Goal: Information Seeking & Learning: Learn about a topic

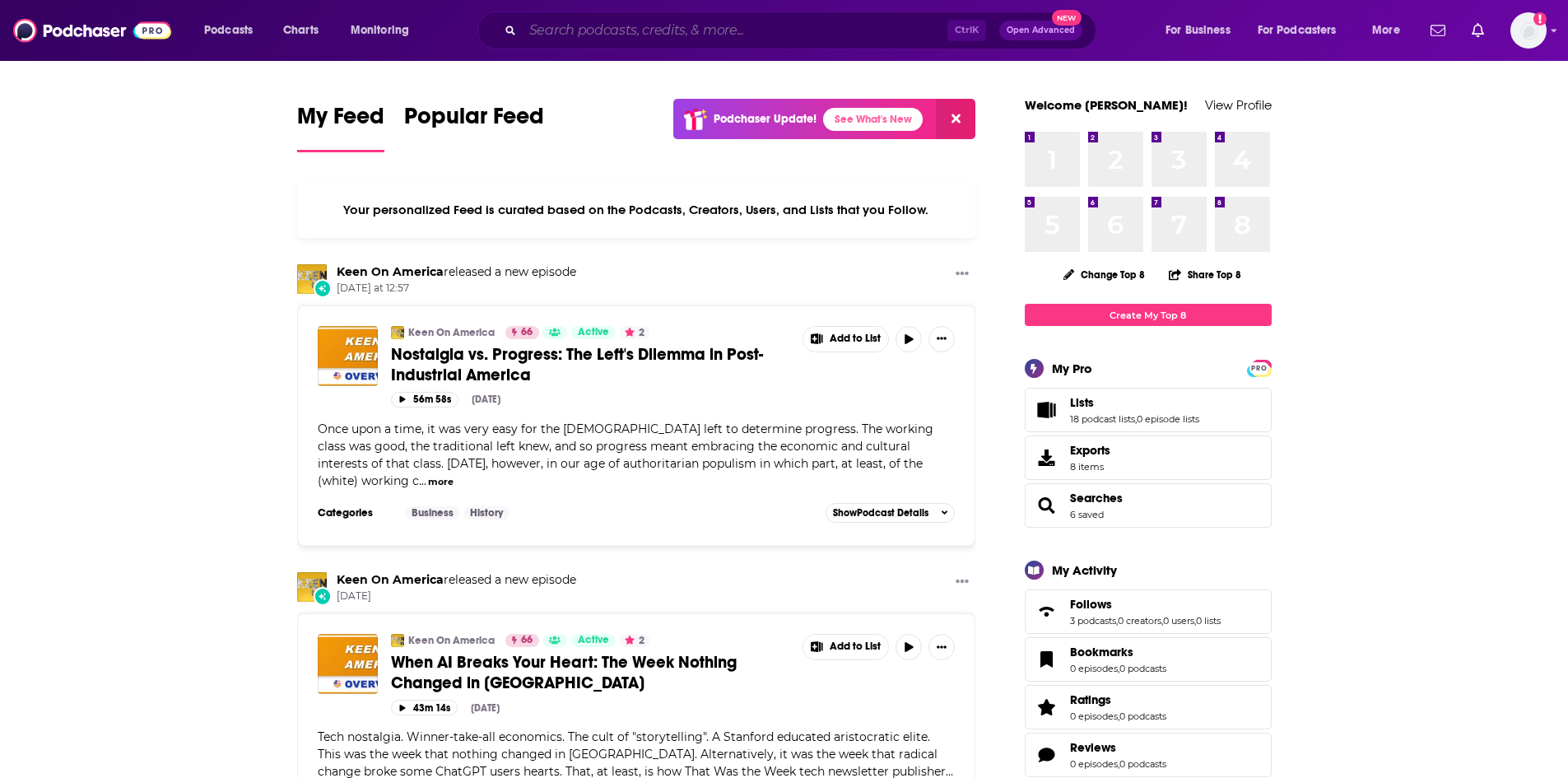
click at [575, 36] on input "Search podcasts, credits, & more..." at bounding box center [735, 30] width 424 height 27
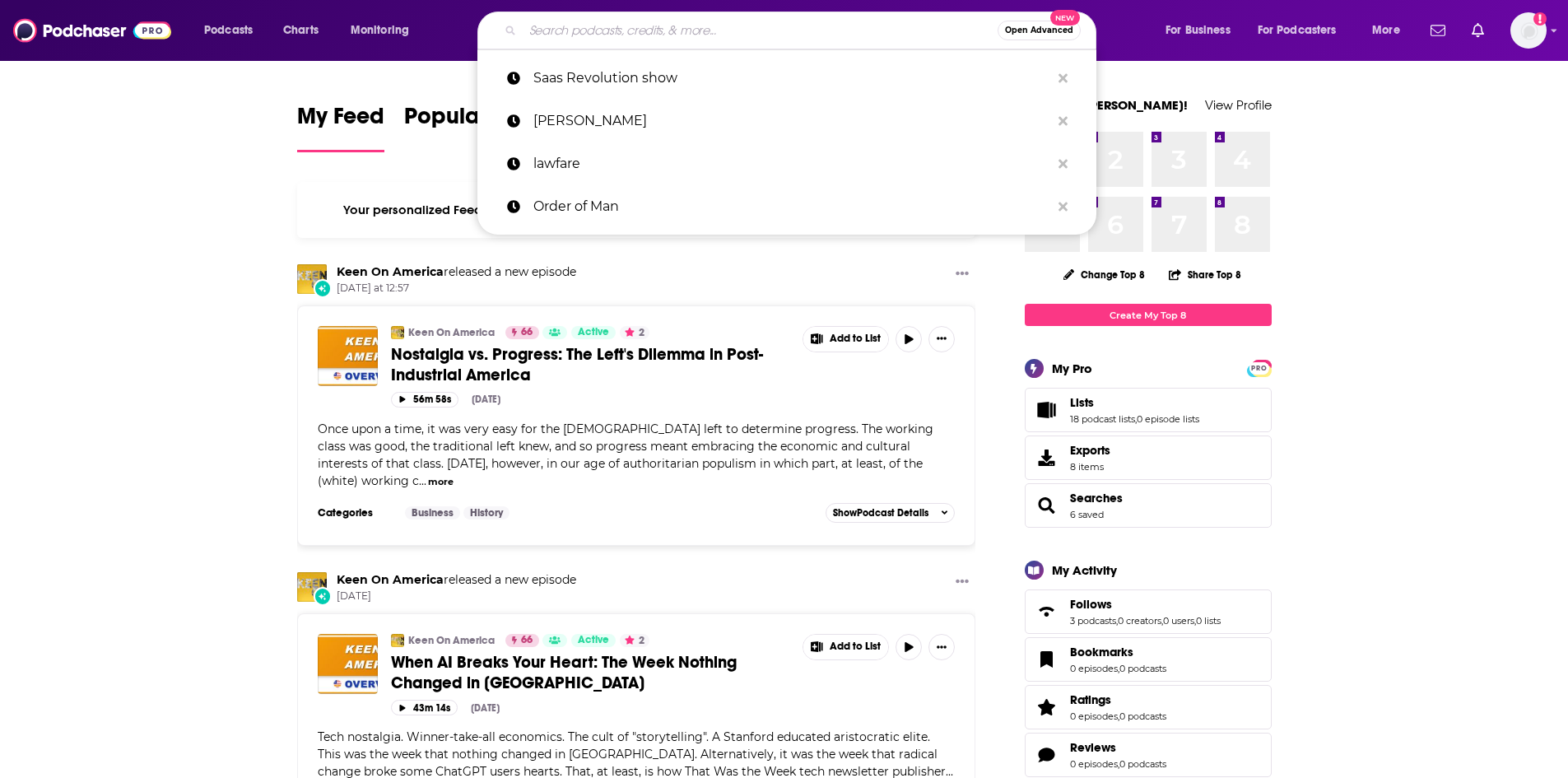
paste input "Healing Trauma Podcast"
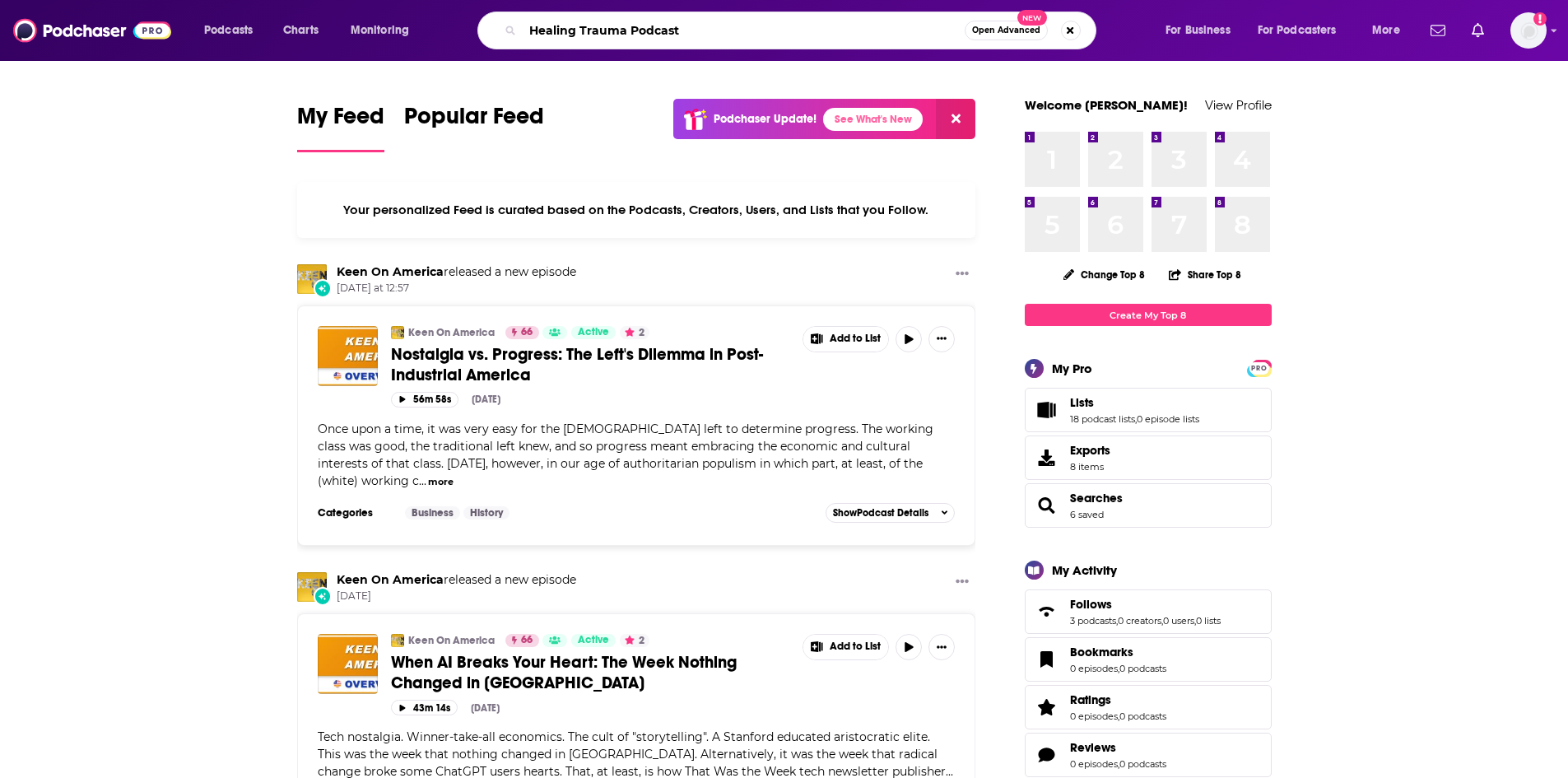
type input "Healing Trauma Podcast"
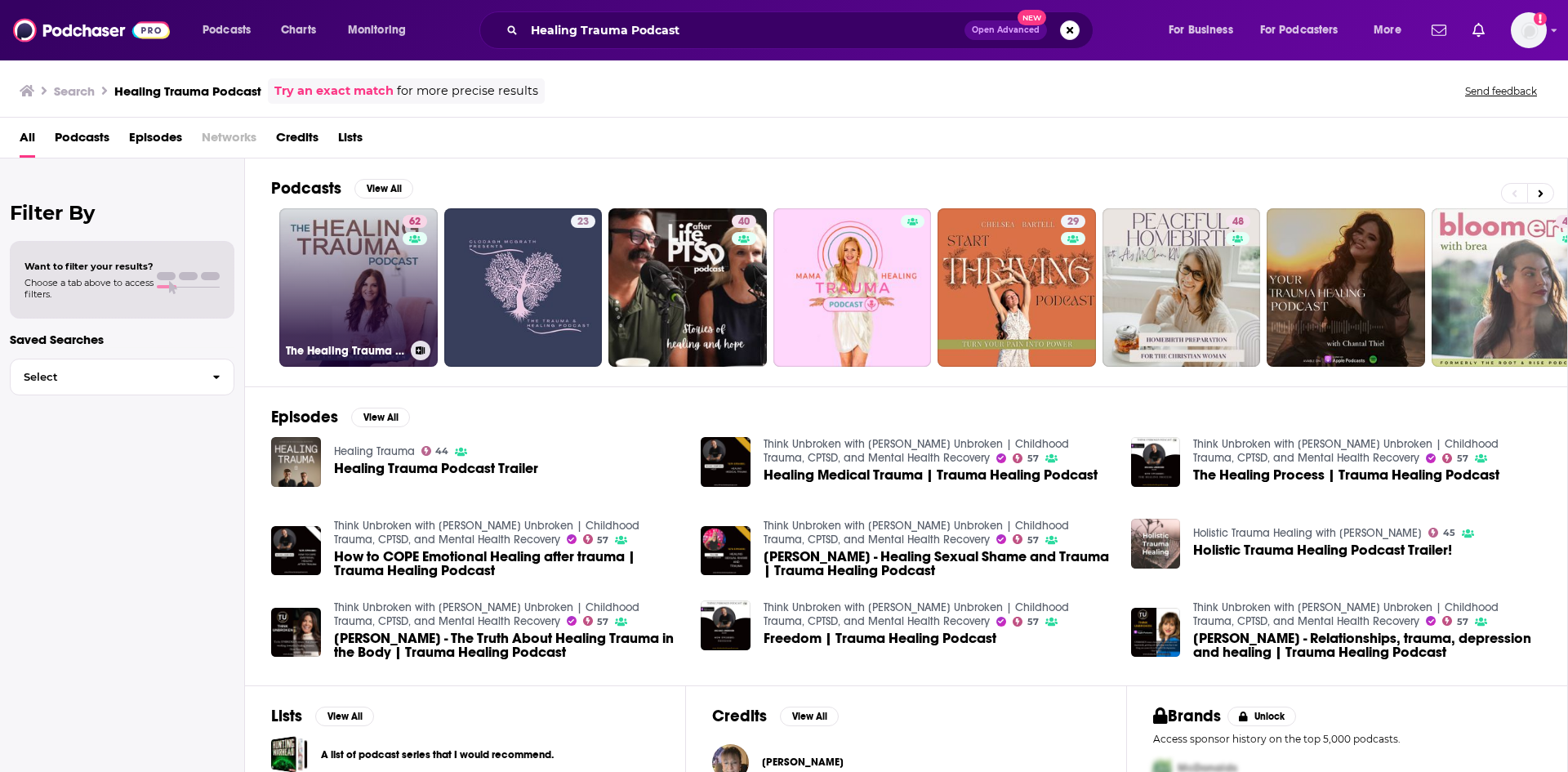
click at [321, 300] on link "62 The Healing Trauma Podcast" at bounding box center [358, 287] width 158 height 158
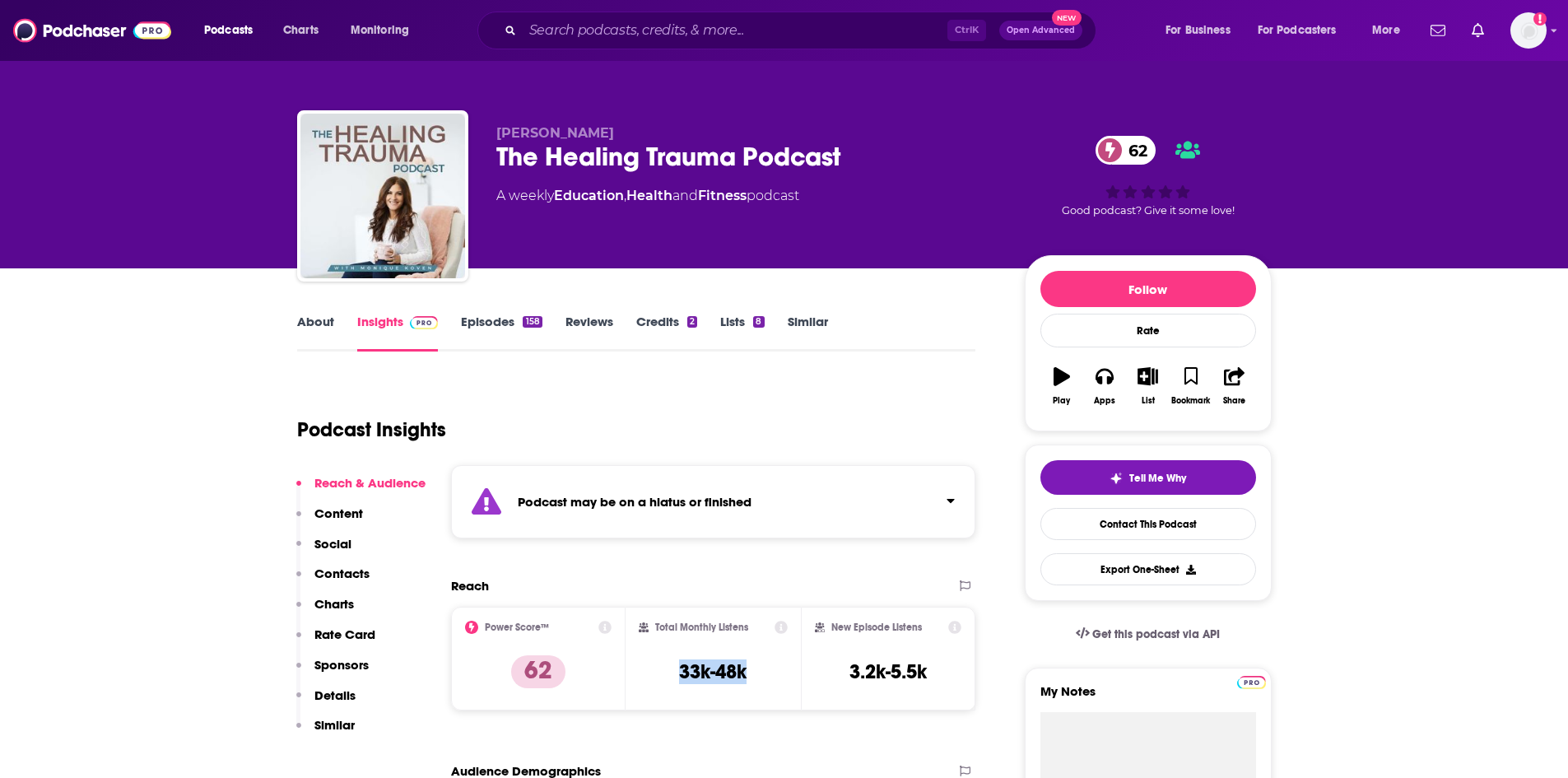
drag, startPoint x: 747, startPoint y: 677, endPoint x: 659, endPoint y: 680, distance: 88.1
click at [659, 680] on div "Total Monthly Listens 33k-48k" at bounding box center [714, 658] width 149 height 75
copy h3 "33k-48k"
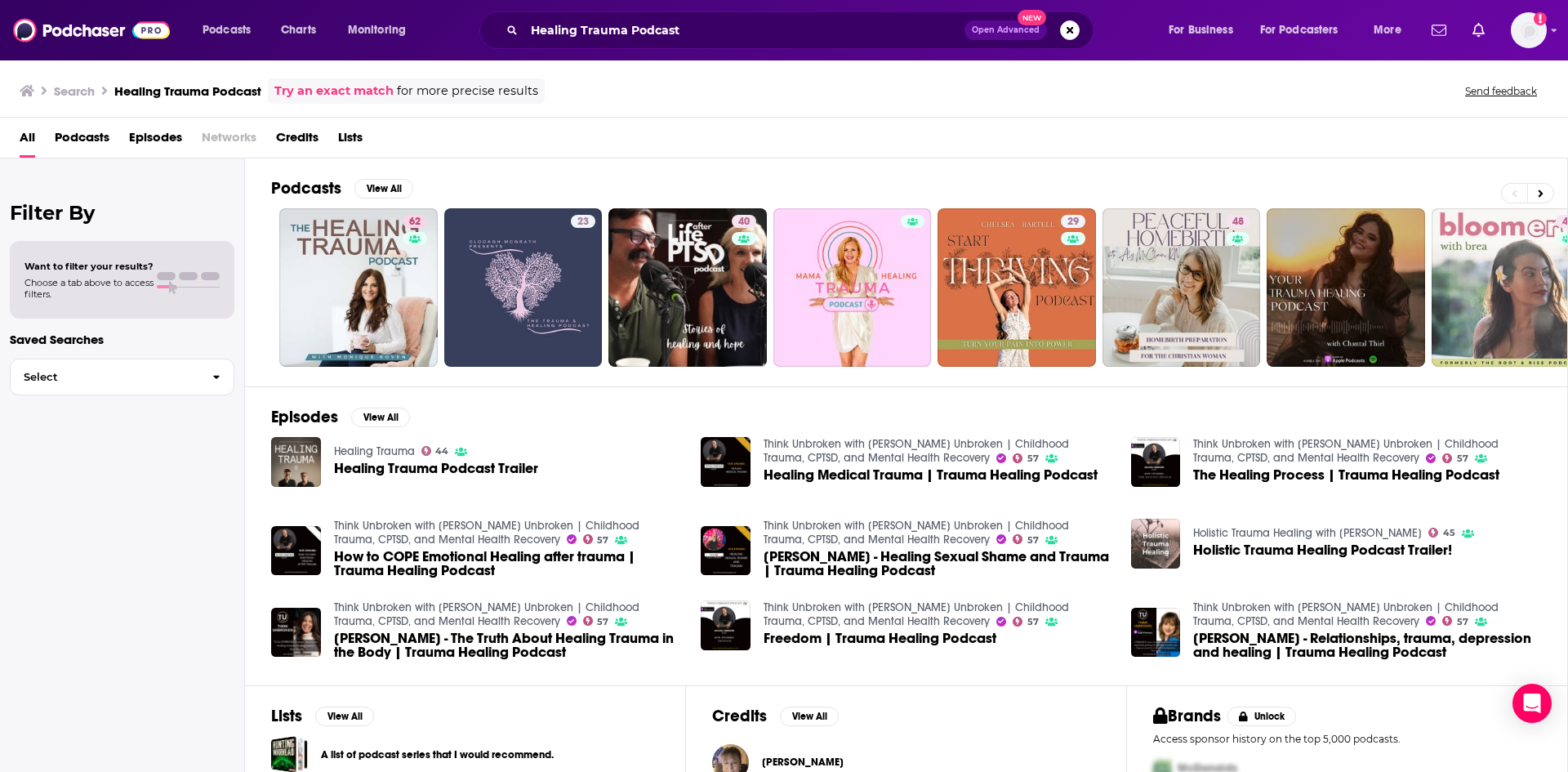
click at [519, 465] on span "Healing Trauma Podcast Trailer" at bounding box center [436, 468] width 204 height 14
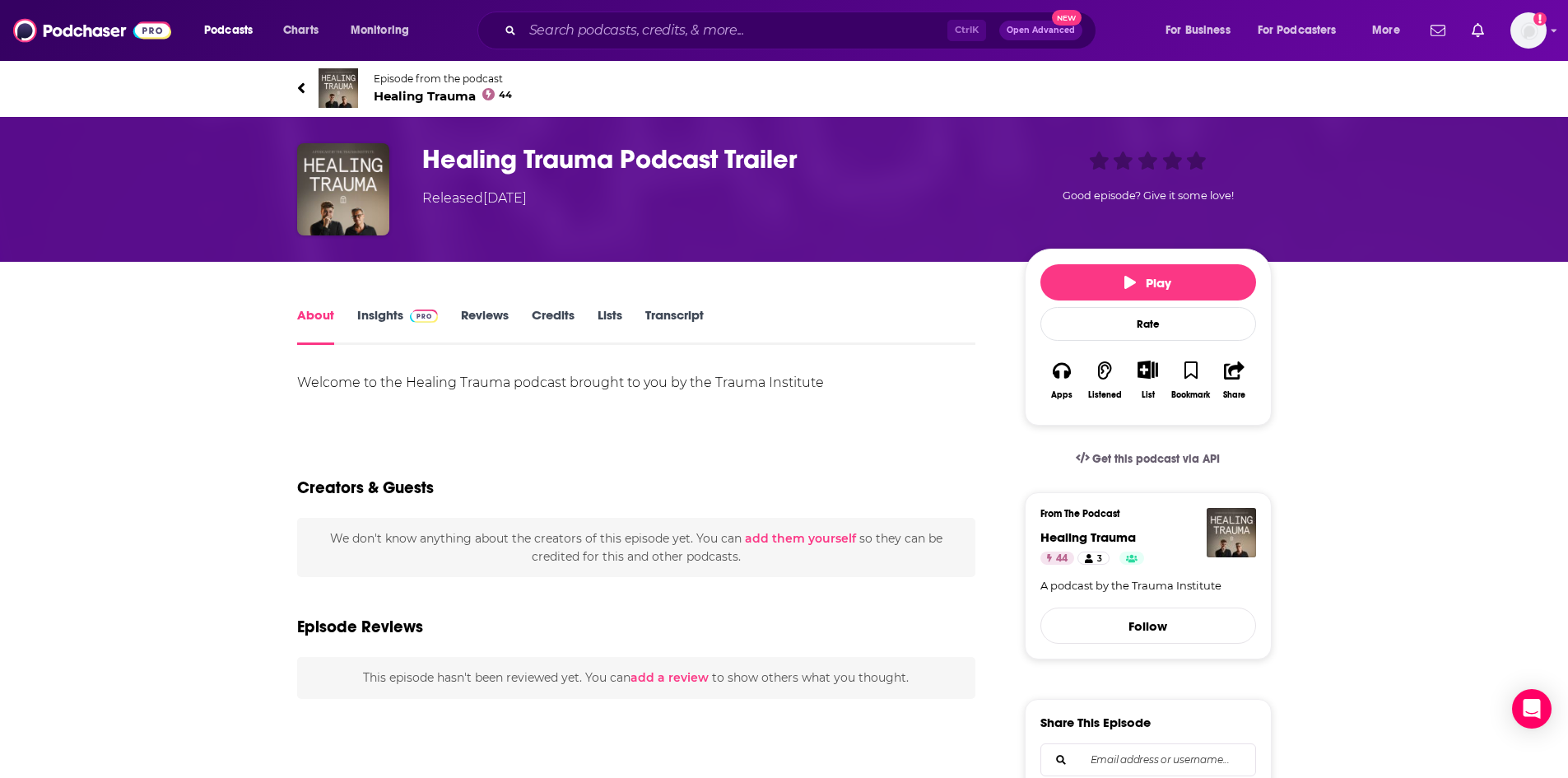
click at [387, 318] on link "Insights" at bounding box center [398, 325] width 81 height 38
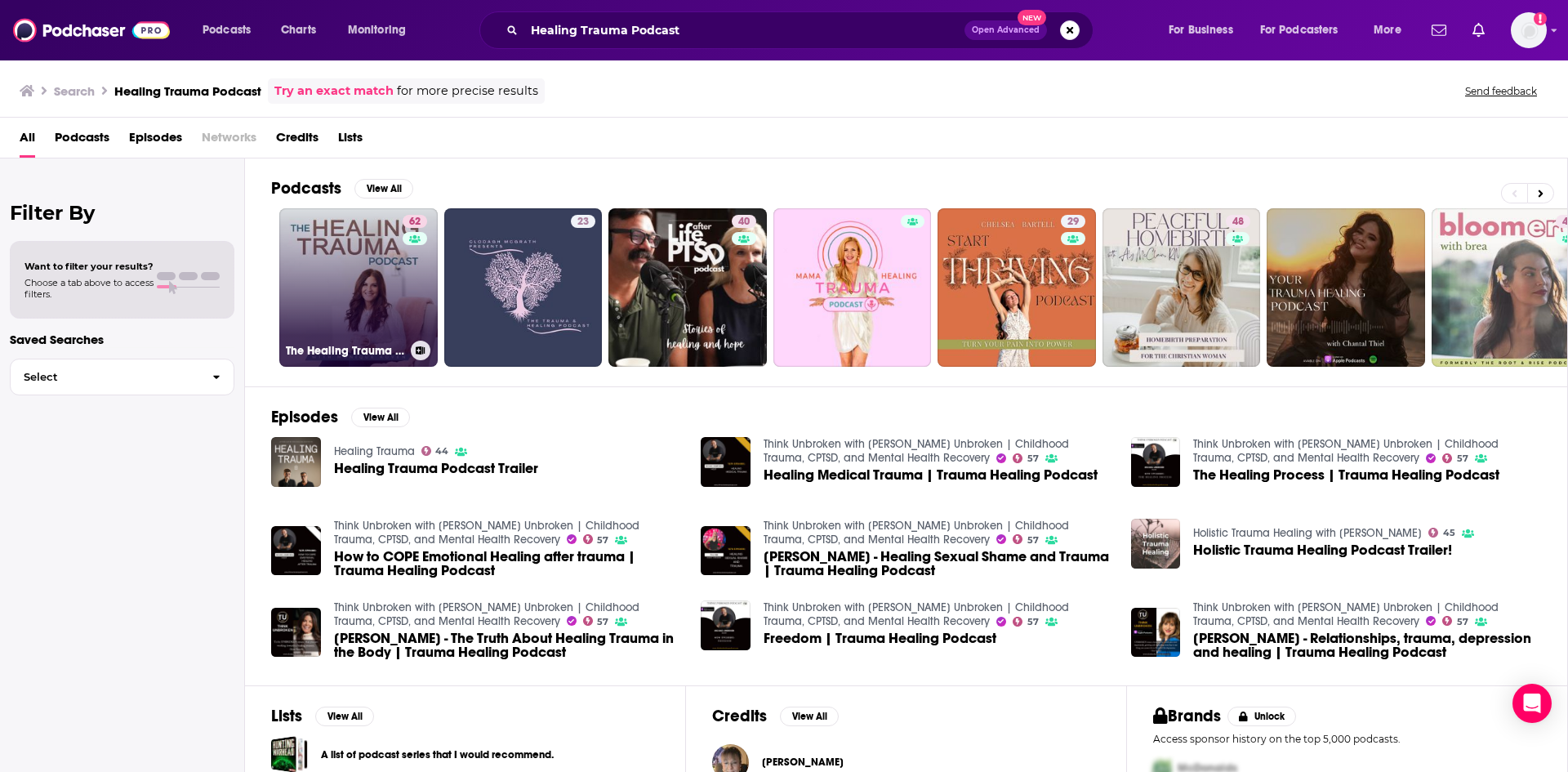
click at [431, 342] on link "62 The Healing Trauma Podcast" at bounding box center [358, 287] width 158 height 158
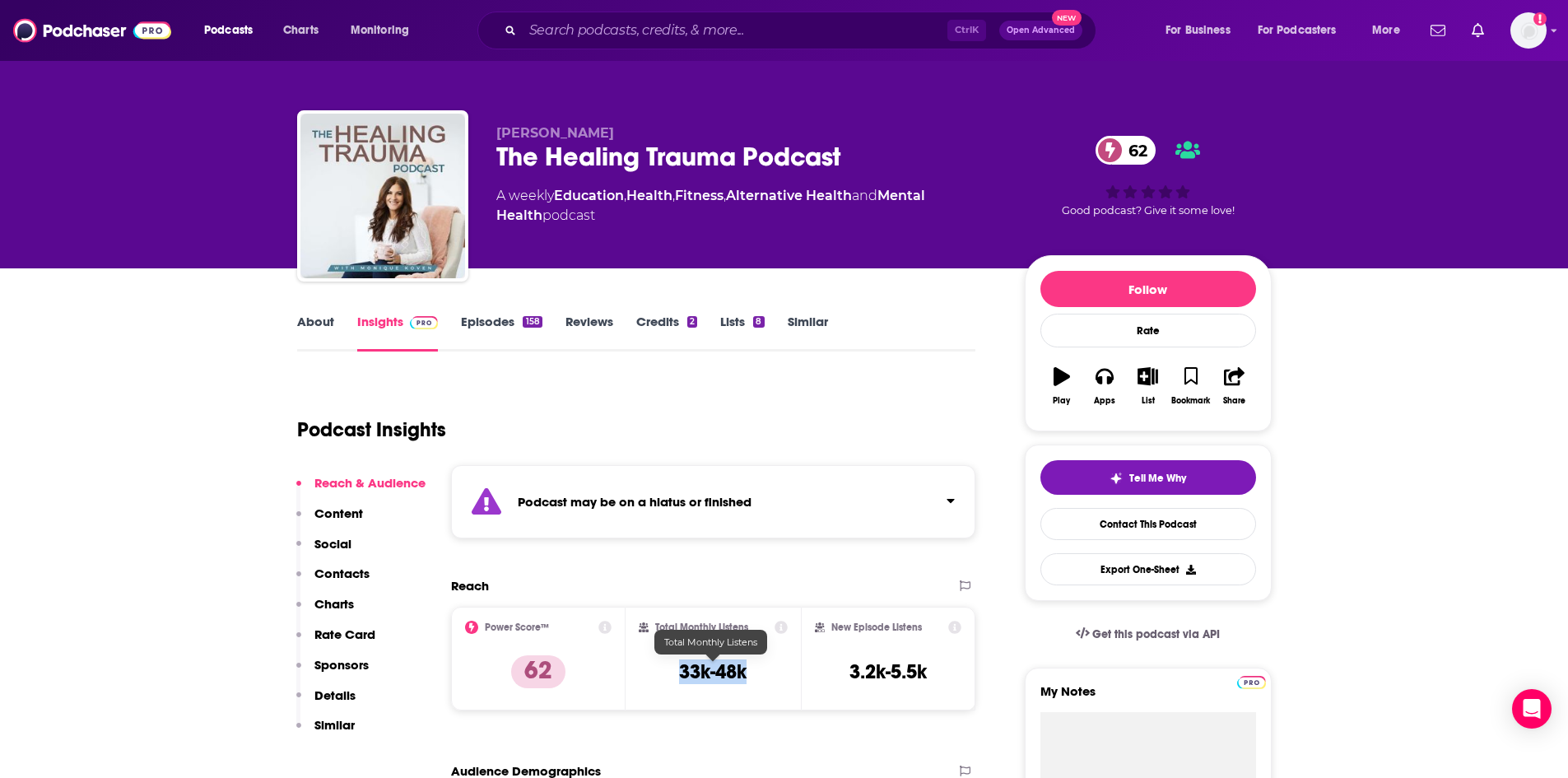
drag, startPoint x: 747, startPoint y: 673, endPoint x: 677, endPoint y: 672, distance: 70.0
click at [677, 672] on div "Total Monthly Listens 33k-48k" at bounding box center [714, 658] width 149 height 75
copy h3 "33k-48k"
